Goal: Transaction & Acquisition: Purchase product/service

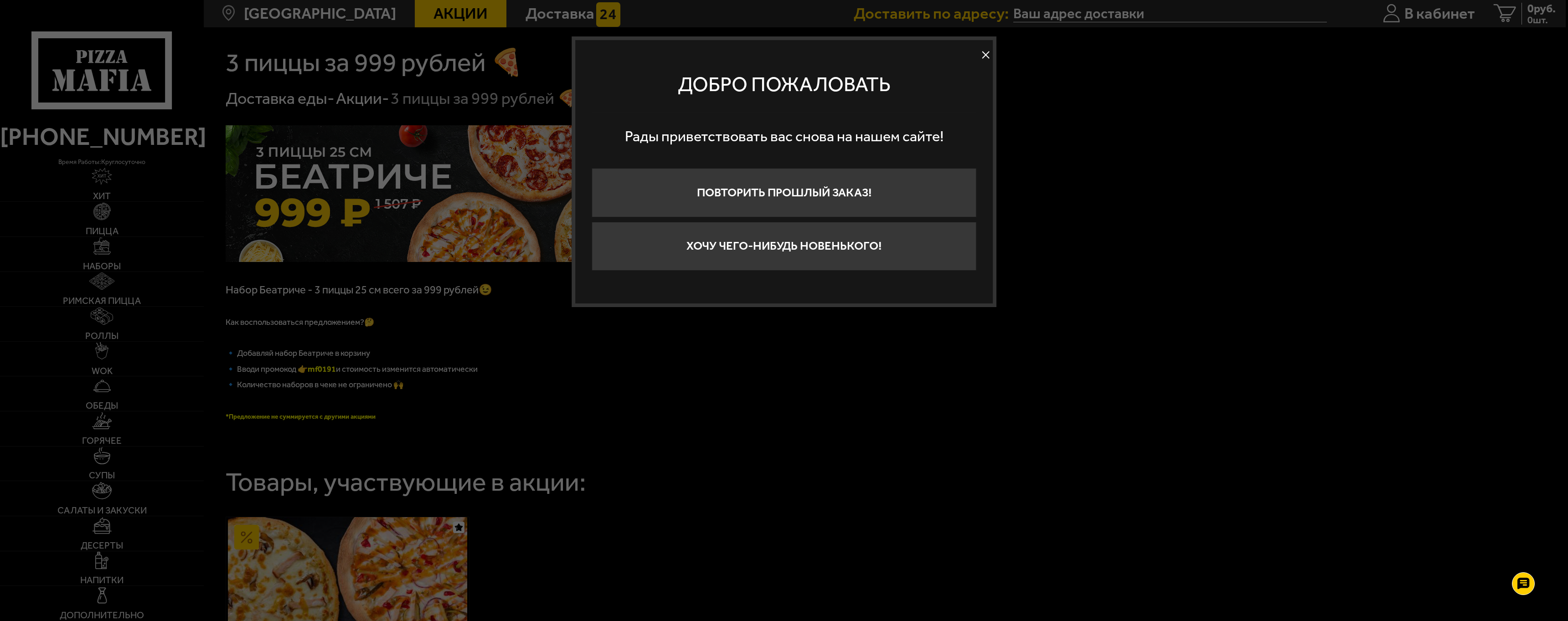
click at [989, 58] on button at bounding box center [986, 54] width 14 height 14
